Goal: Information Seeking & Learning: Learn about a topic

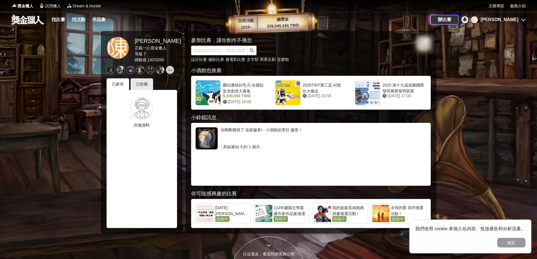
click at [510, 19] on div "[PERSON_NAME]" at bounding box center [500, 19] width 38 height 7
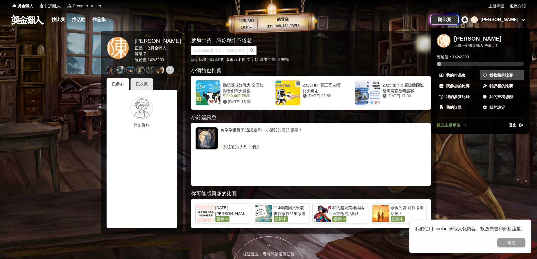
click at [506, 74] on span "我收藏的比賽" at bounding box center [501, 75] width 24 height 6
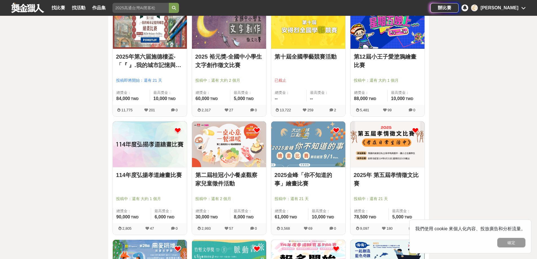
scroll to position [226, 0]
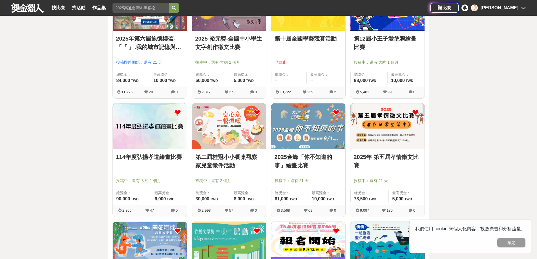
click at [245, 140] on img at bounding box center [229, 126] width 74 height 46
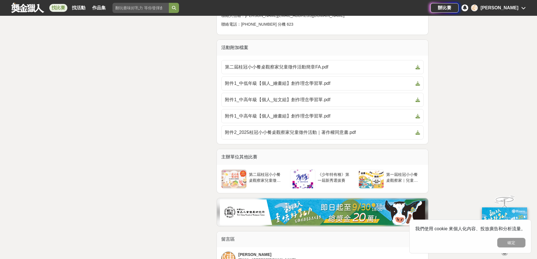
scroll to position [1269, 0]
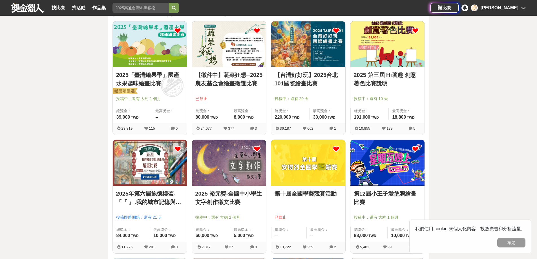
scroll to position [85, 0]
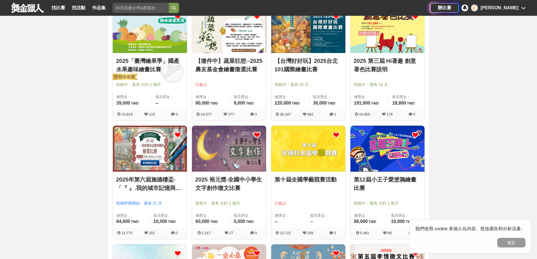
click at [243, 153] on img at bounding box center [229, 149] width 74 height 46
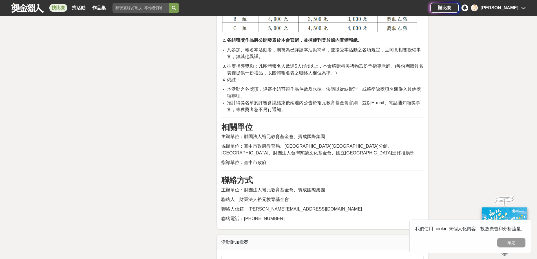
scroll to position [1015, 0]
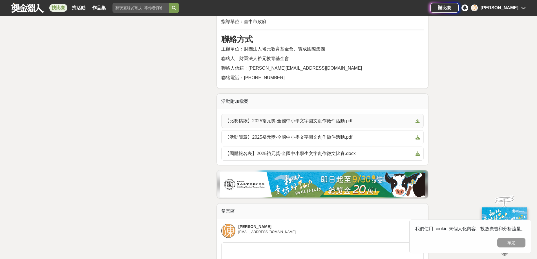
click at [277, 118] on span "【比賽稿紙】2025裕元獎-全國中小學文字圖文創作徵件活動.pdf" at bounding box center [319, 121] width 188 height 7
click at [341, 118] on span "【比賽稿紙】2025裕元獎-全國中小學文字圖文創作徵件活動.pdf" at bounding box center [319, 121] width 188 height 7
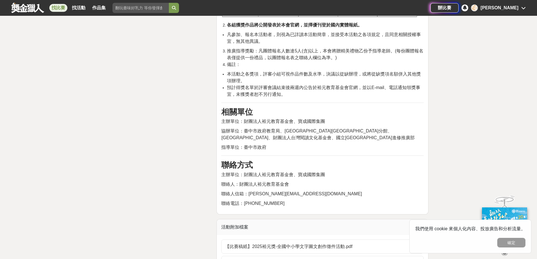
scroll to position [930, 0]
